Goal: Information Seeking & Learning: Learn about a topic

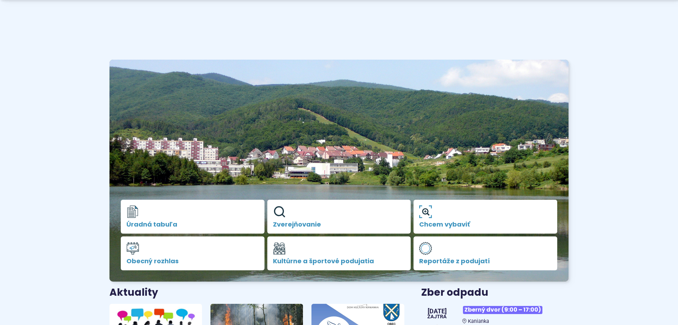
scroll to position [180, 0]
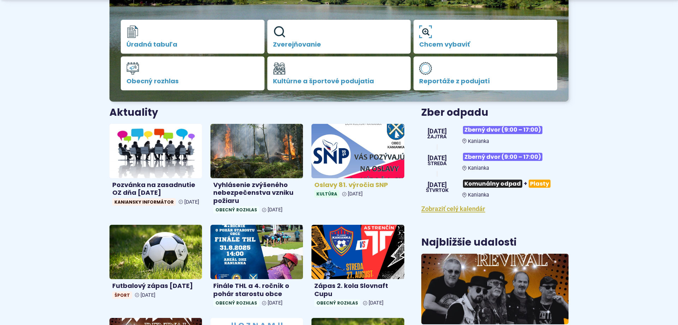
click at [367, 153] on img at bounding box center [358, 151] width 107 height 63
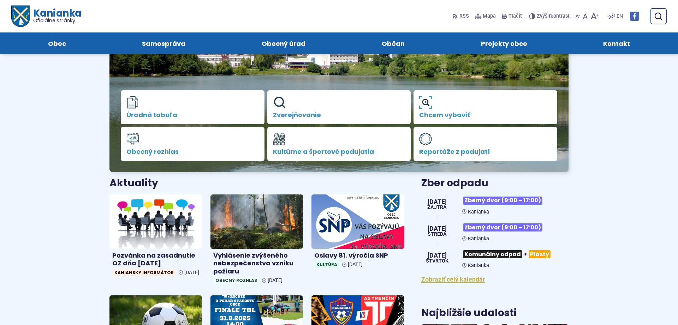
scroll to position [36, 0]
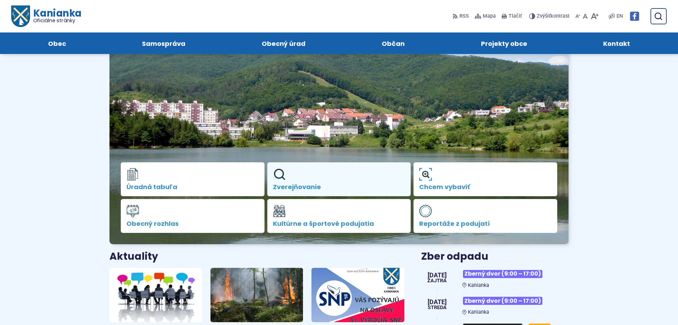
click at [285, 181] on icon at bounding box center [279, 174] width 13 height 13
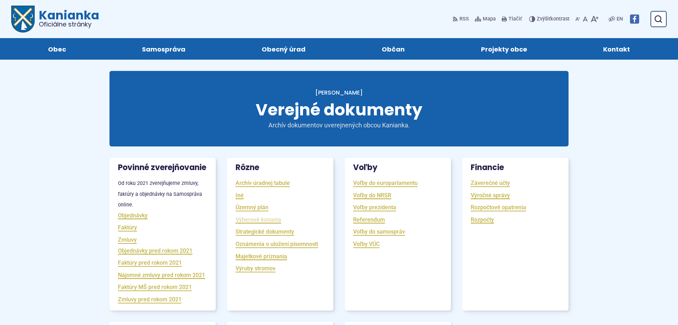
click at [260, 220] on link "Výberové konania" at bounding box center [259, 220] width 46 height 8
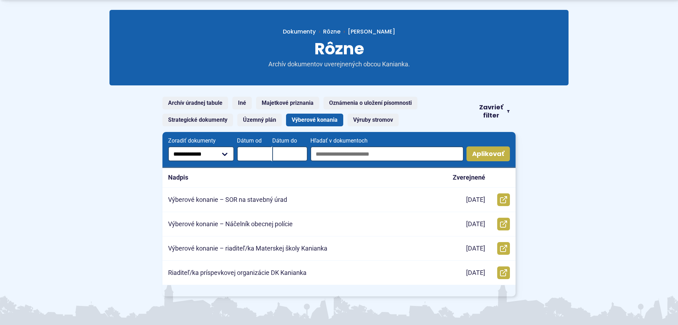
scroll to position [72, 0]
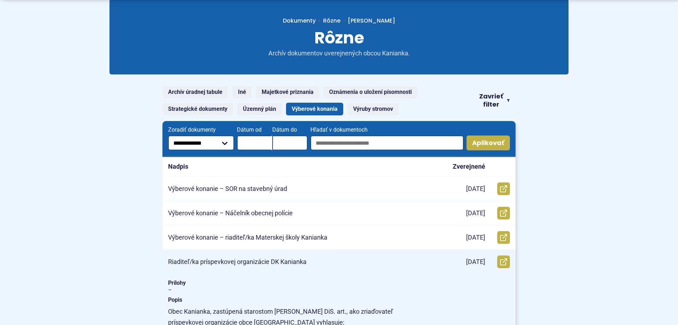
click at [228, 263] on p "Riaditeľ/ka príspevkovej organizácie DK Kanianka" at bounding box center [237, 262] width 139 height 8
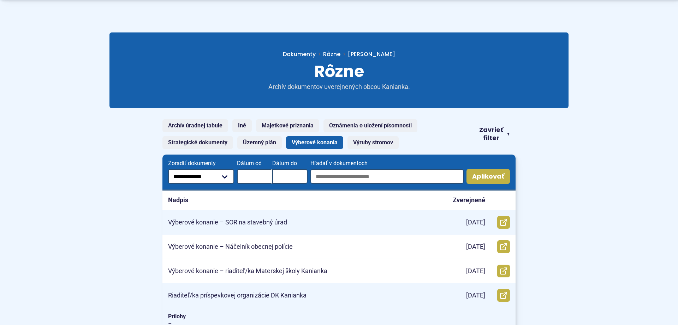
scroll to position [108, 0]
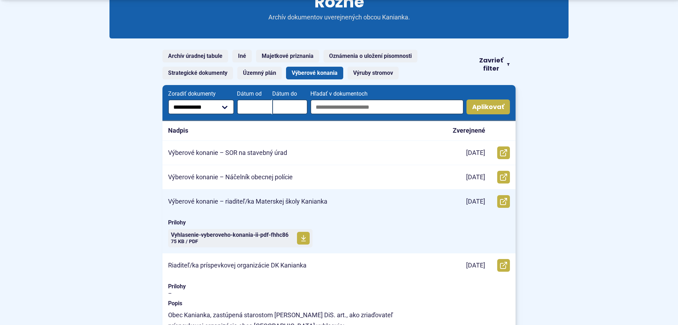
click at [257, 210] on div "Výberové konanie – riaditeľ/ka Materskej školy Kanianka" at bounding box center [301, 202] width 276 height 24
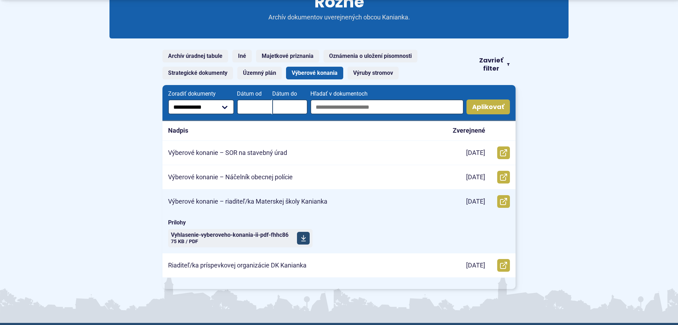
click at [242, 237] on span "Vyhlasenie-vyberoveho-konania-ii-pdf-fhhc86" at bounding box center [230, 235] width 118 height 6
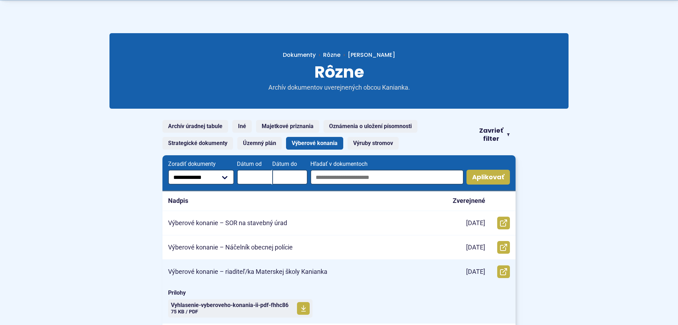
scroll to position [0, 0]
